Goal: Information Seeking & Learning: Learn about a topic

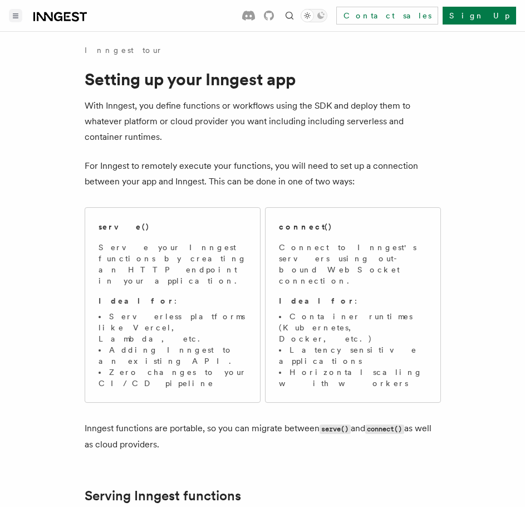
click at [16, 9] on button "Toggle navigation" at bounding box center [15, 15] width 13 height 13
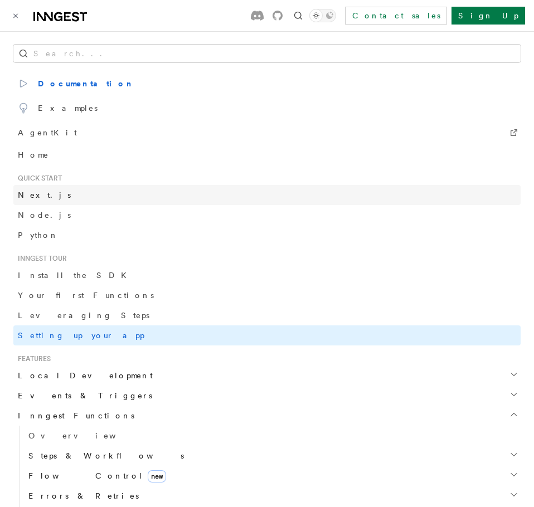
click at [40, 200] on link "Next.js" at bounding box center [266, 195] width 507 height 20
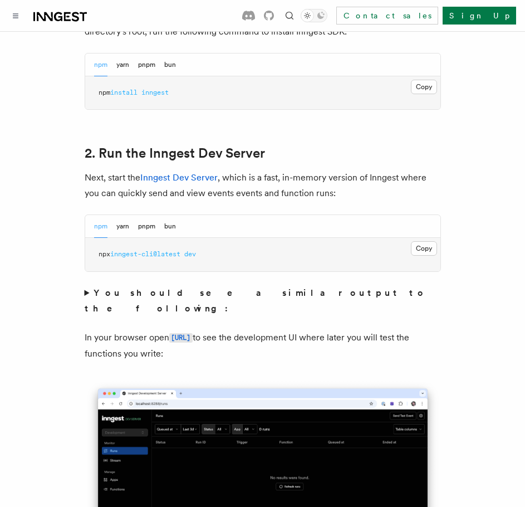
scroll to position [724, 0]
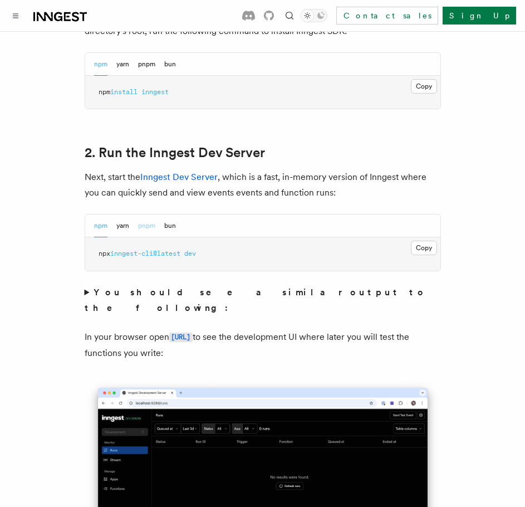
click at [153, 214] on button "pnpm" at bounding box center [146, 225] width 17 height 23
click at [429, 241] on button "Copy Copied" at bounding box center [424, 248] width 26 height 14
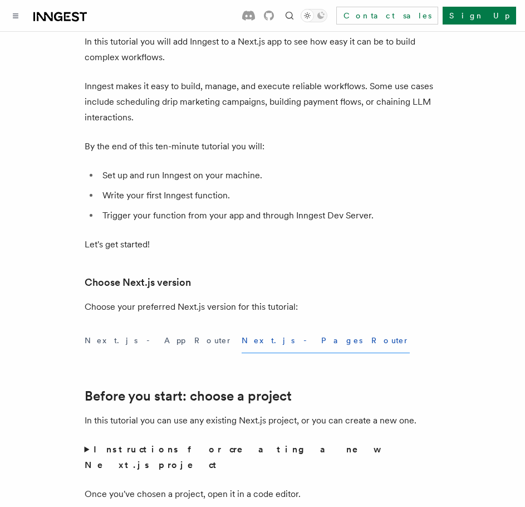
scroll to position [0, 0]
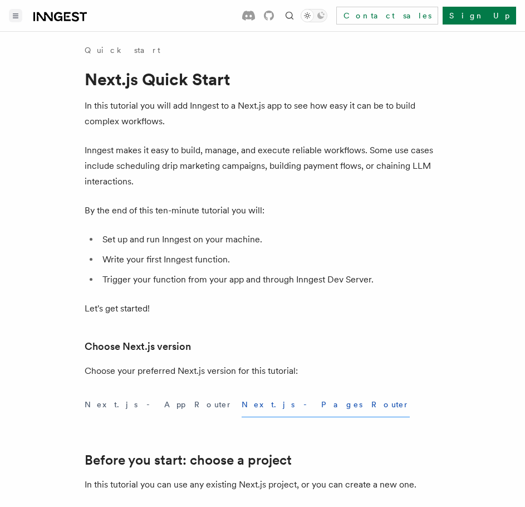
click at [13, 17] on icon "Toggle navigation" at bounding box center [16, 15] width 6 height 5
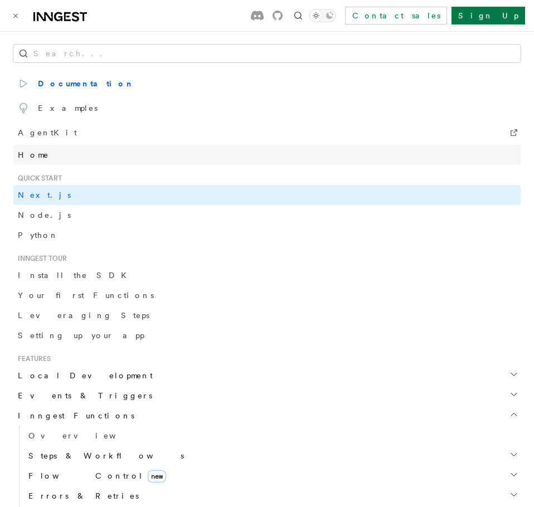
click at [40, 148] on link "Home" at bounding box center [266, 155] width 507 height 20
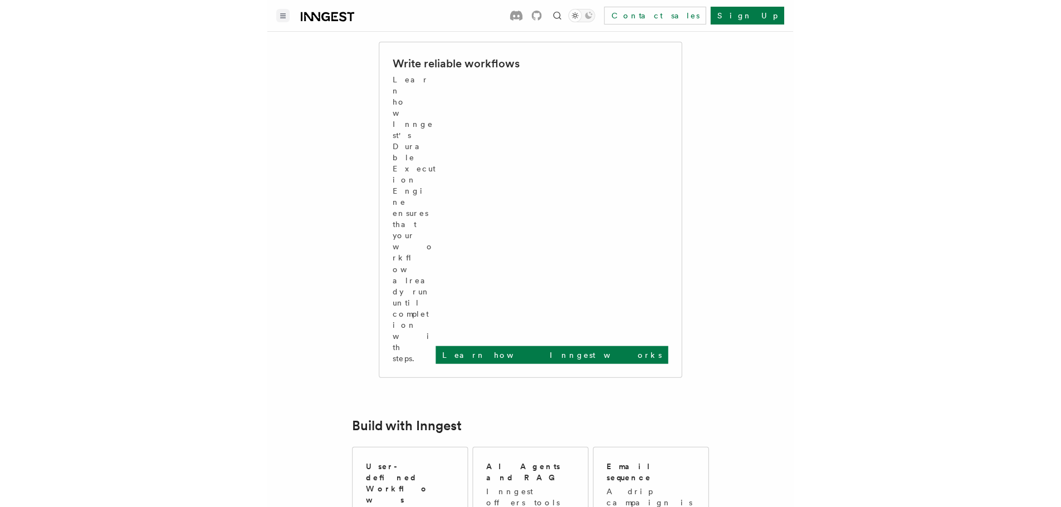
scroll to position [390, 0]
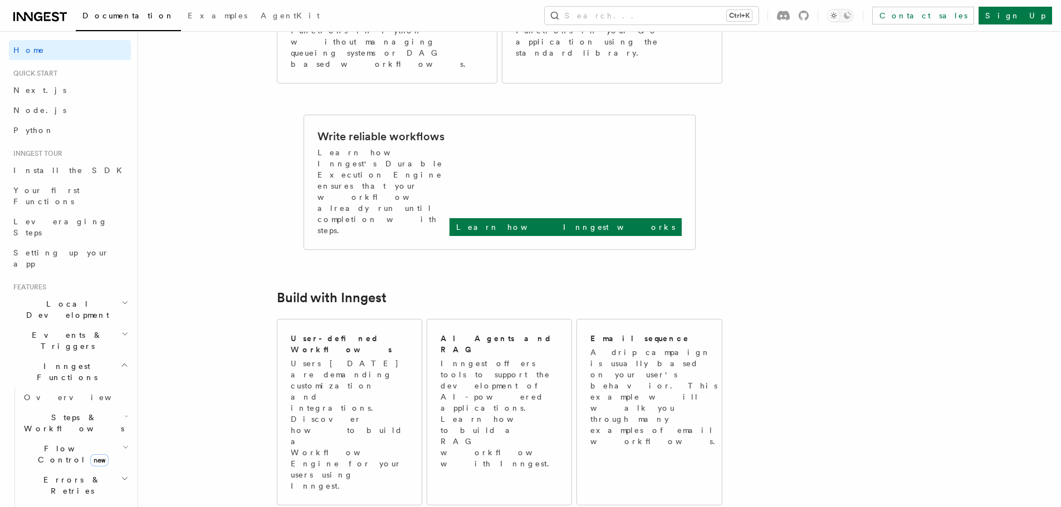
click at [43, 16] on icon at bounding box center [39, 16] width 53 height 13
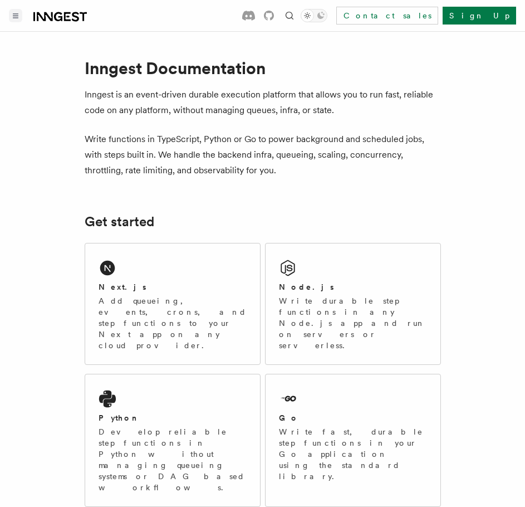
click at [18, 18] on icon "Toggle navigation" at bounding box center [15, 16] width 5 height 4
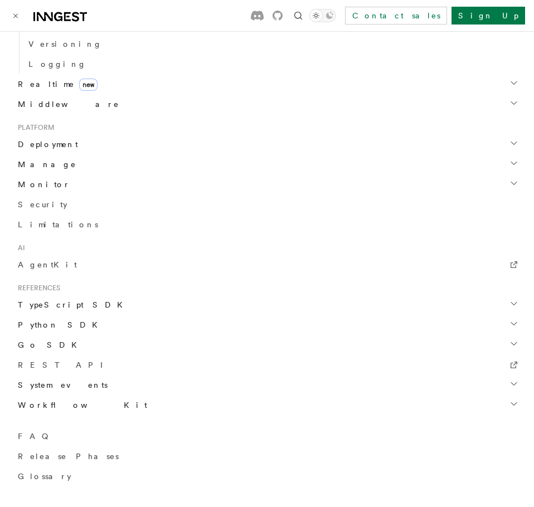
scroll to position [493, 0]
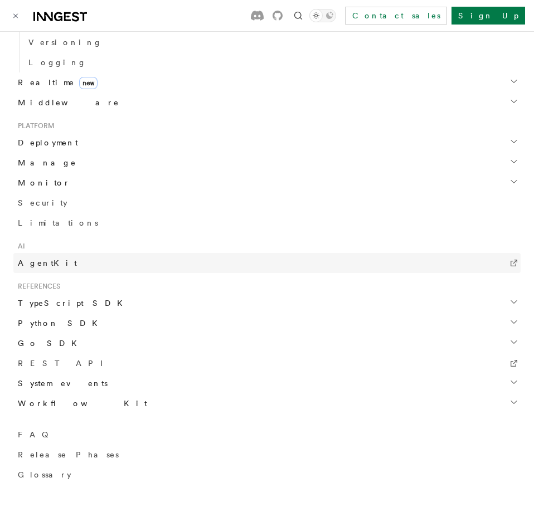
click at [25, 267] on span "AgentKit" at bounding box center [47, 262] width 59 height 11
